Goal: Task Accomplishment & Management: Use online tool/utility

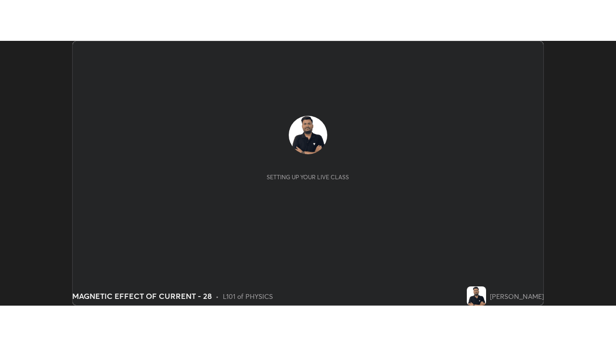
scroll to position [265, 615]
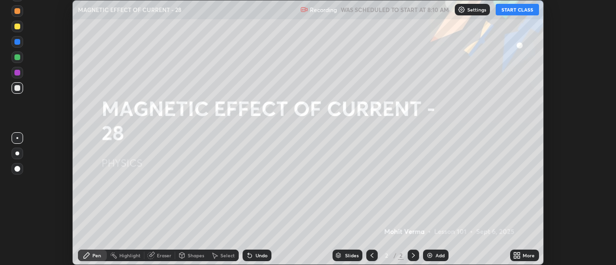
click at [524, 12] on button "START CLASS" at bounding box center [517, 10] width 43 height 12
click at [520, 256] on icon at bounding box center [519, 257] width 2 height 2
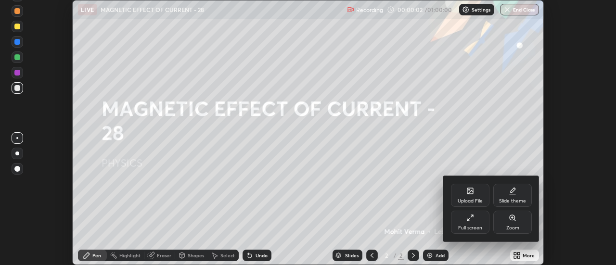
click at [478, 223] on div "Full screen" at bounding box center [470, 222] width 38 height 23
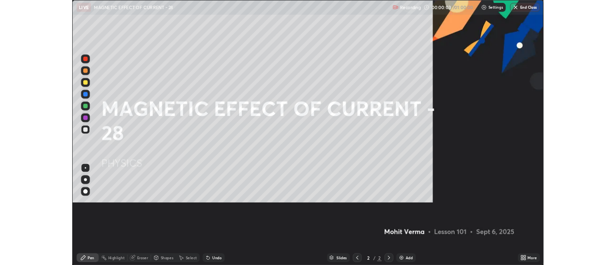
scroll to position [346, 616]
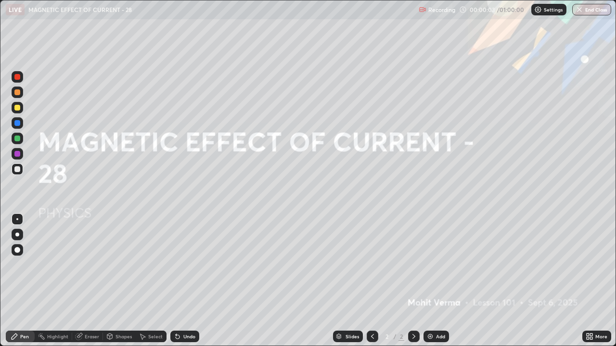
click at [440, 265] on div "Add" at bounding box center [440, 336] width 9 height 5
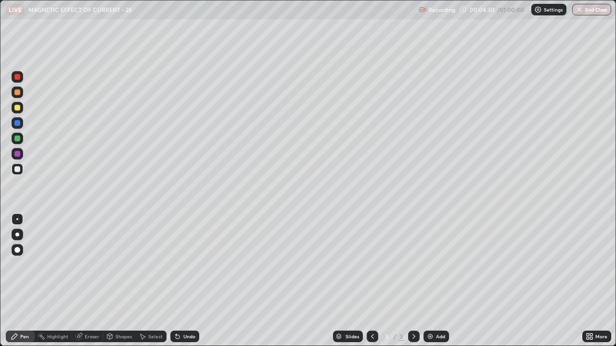
click at [183, 265] on div "Undo" at bounding box center [189, 336] width 12 height 5
click at [441, 265] on div "Add" at bounding box center [440, 336] width 9 height 5
click at [372, 265] on icon at bounding box center [373, 337] width 8 height 8
click at [412, 265] on icon at bounding box center [414, 337] width 8 height 8
click at [438, 265] on div "Add" at bounding box center [436, 337] width 26 height 12
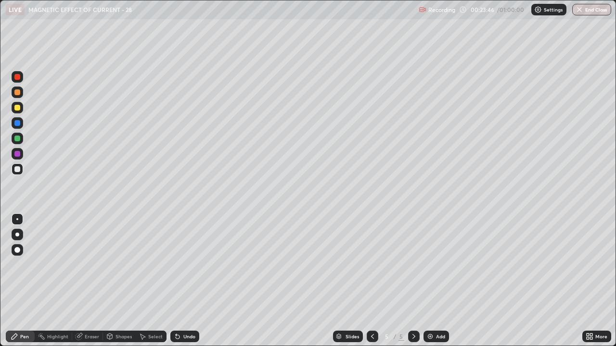
click at [430, 265] on img at bounding box center [430, 337] width 8 height 8
click at [437, 265] on div "Add" at bounding box center [440, 336] width 9 height 5
click at [430, 265] on img at bounding box center [430, 337] width 8 height 8
click at [437, 265] on div "Add" at bounding box center [436, 337] width 26 height 12
click at [89, 265] on div "Eraser" at bounding box center [92, 336] width 14 height 5
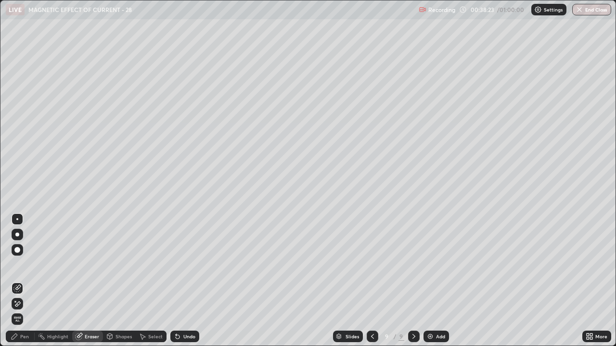
click at [19, 265] on span "Erase all" at bounding box center [17, 320] width 11 height 6
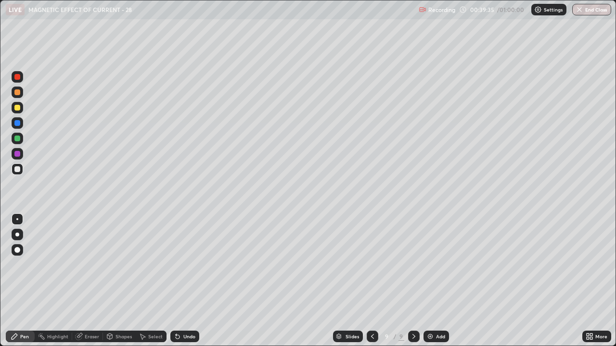
click at [180, 265] on div "Undo" at bounding box center [184, 337] width 29 height 12
click at [179, 265] on icon at bounding box center [178, 337] width 8 height 8
click at [176, 265] on icon at bounding box center [178, 337] width 4 height 4
click at [180, 265] on div "Undo" at bounding box center [184, 337] width 29 height 12
click at [89, 265] on div "Eraser" at bounding box center [92, 336] width 14 height 5
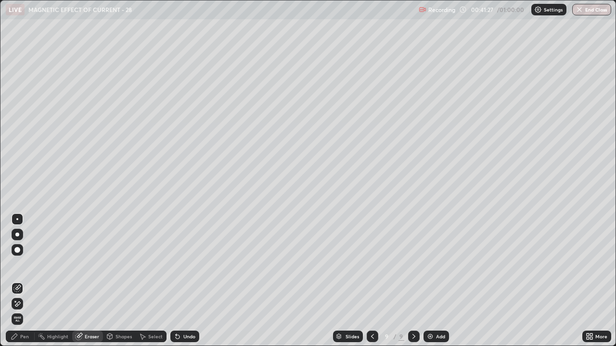
click at [20, 265] on div "Pen" at bounding box center [20, 337] width 29 height 12
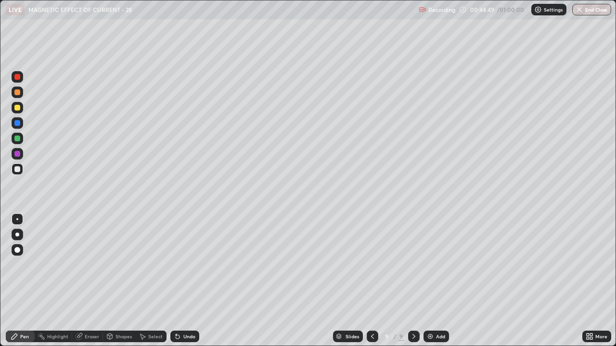
click at [18, 106] on div at bounding box center [17, 108] width 6 height 6
click at [184, 265] on div "Undo" at bounding box center [189, 336] width 12 height 5
click at [183, 265] on div "Undo" at bounding box center [189, 336] width 12 height 5
click at [484, 265] on div "Slides 9 / 9 Add" at bounding box center [390, 336] width 383 height 19
click at [17, 169] on div at bounding box center [17, 170] width 6 height 6
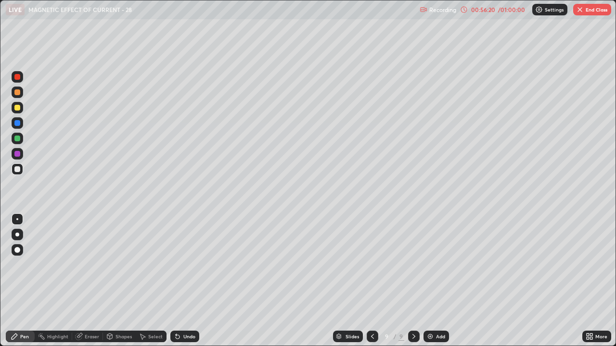
click at [78, 265] on icon at bounding box center [79, 337] width 6 height 6
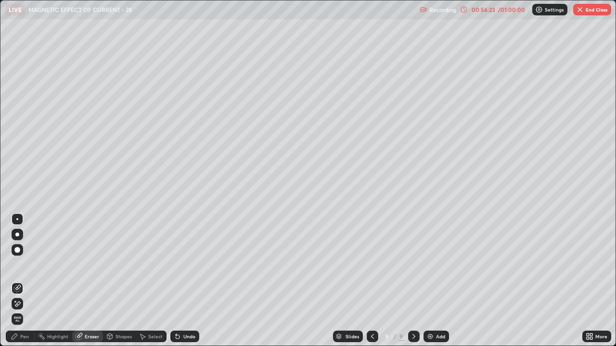
click at [17, 265] on icon at bounding box center [17, 304] width 5 height 5
click at [28, 265] on div "Pen" at bounding box center [24, 336] width 9 height 5
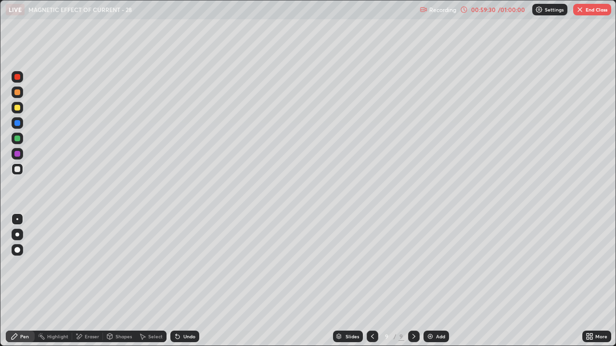
click at [433, 265] on img at bounding box center [430, 337] width 8 height 8
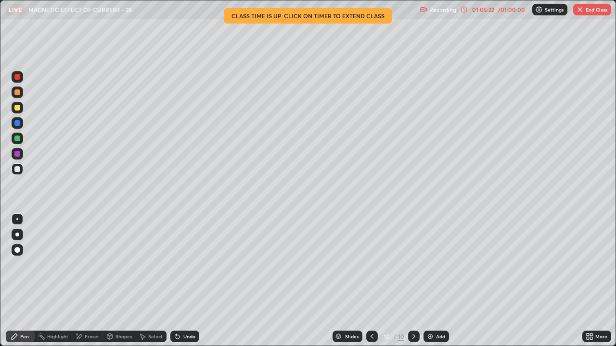
click at [589, 9] on button "End Class" at bounding box center [592, 10] width 38 height 12
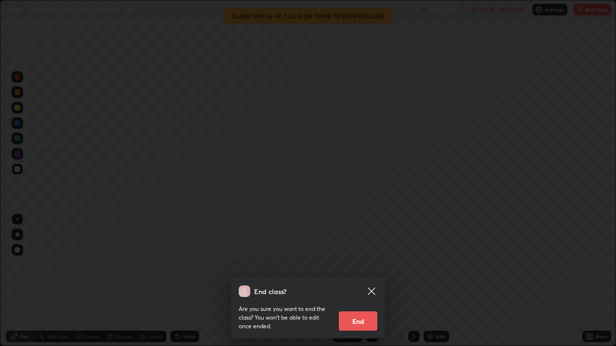
click at [361, 265] on button "End" at bounding box center [358, 321] width 38 height 19
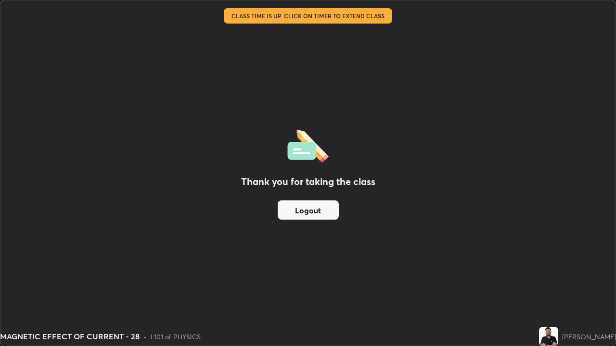
click at [311, 214] on button "Logout" at bounding box center [308, 210] width 61 height 19
click at [311, 212] on button "Logout" at bounding box center [308, 210] width 61 height 19
click at [311, 207] on button "Logout" at bounding box center [308, 210] width 61 height 19
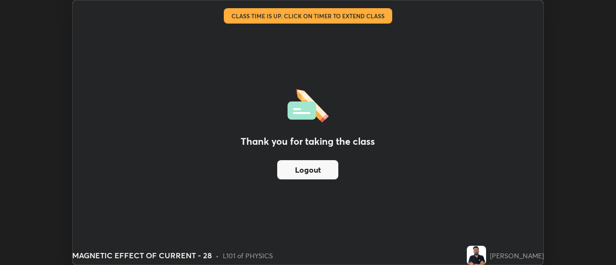
scroll to position [47857, 47506]
